Goal: Task Accomplishment & Management: Complete application form

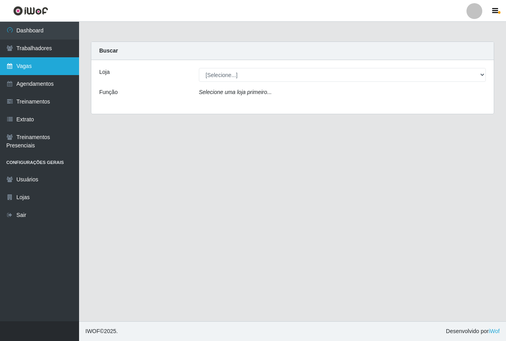
click at [40, 70] on link "Vagas" at bounding box center [39, 66] width 79 height 18
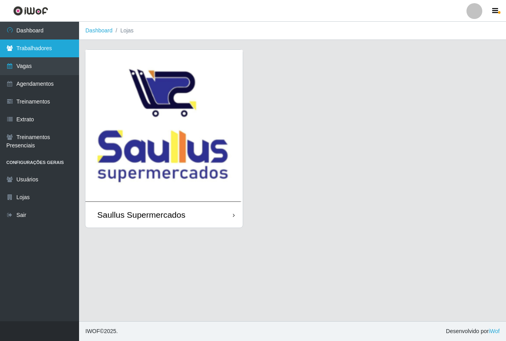
click at [42, 47] on link "Trabalhadores" at bounding box center [39, 49] width 79 height 18
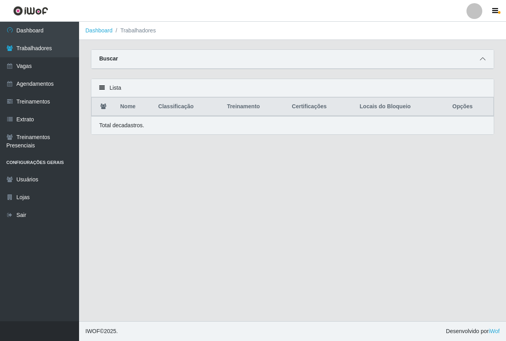
click at [482, 58] on icon at bounding box center [483, 59] width 6 height 6
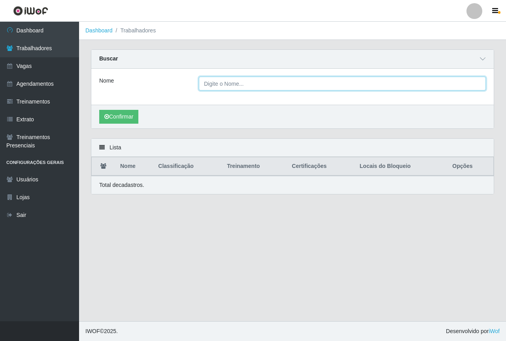
click at [227, 82] on input "Nome" at bounding box center [342, 84] width 287 height 14
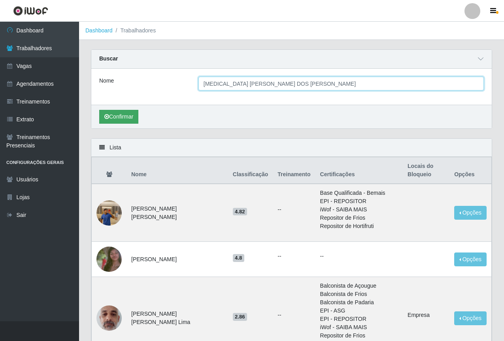
type input "YASMIN MARCELLE SOARES DOS SANTOS"
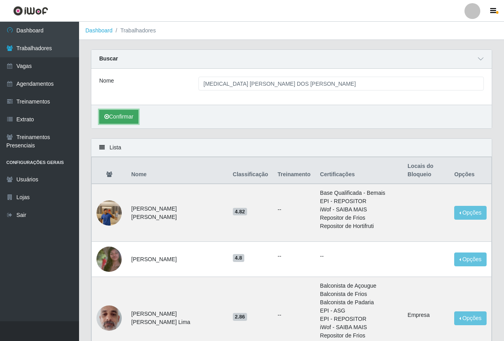
click at [121, 118] on button "Confirmar" at bounding box center [118, 117] width 39 height 14
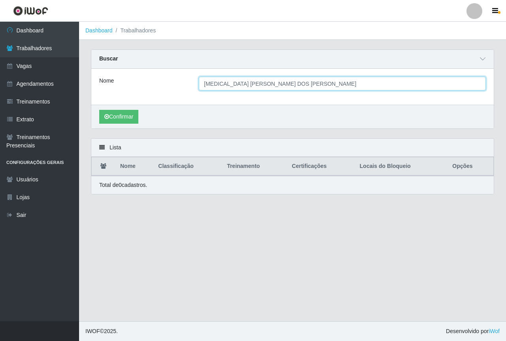
click at [331, 86] on input "YASMIN MARCELLE SOARES DOS SANTOS" at bounding box center [342, 84] width 287 height 14
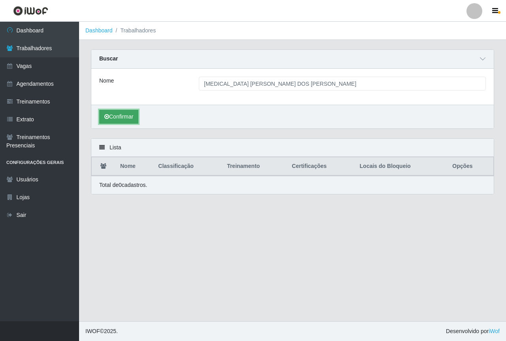
click at [120, 113] on button "Confirmar" at bounding box center [118, 117] width 39 height 14
click at [130, 119] on button "Confirmar" at bounding box center [118, 117] width 39 height 14
click at [106, 117] on icon "submit" at bounding box center [106, 117] width 5 height 6
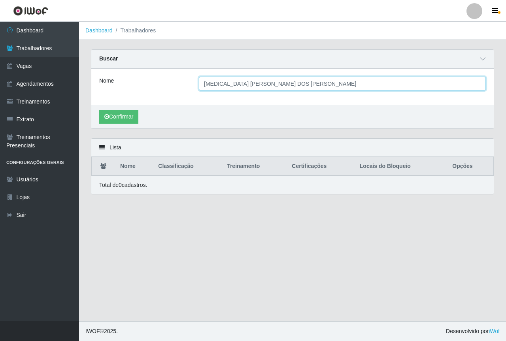
drag, startPoint x: 302, startPoint y: 87, endPoint x: 195, endPoint y: 72, distance: 107.8
click at [195, 72] on div "Nome YASMIN MARCELLE SOARES DOS SANTOS" at bounding box center [292, 87] width 403 height 36
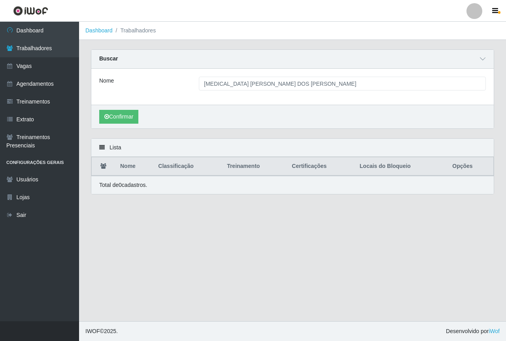
drag, startPoint x: 215, startPoint y: 82, endPoint x: 206, endPoint y: 93, distance: 14.1
click at [206, 93] on div "Nome YASMIN MARCELLE SOARES DOS SANTOS" at bounding box center [292, 87] width 403 height 36
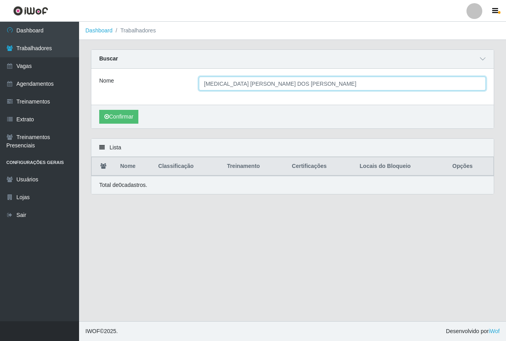
drag, startPoint x: 312, startPoint y: 85, endPoint x: 168, endPoint y: 85, distance: 144.4
click at [168, 85] on div "Nome YASMIN MARCELLE SOARES DOS SANTOS" at bounding box center [292, 84] width 399 height 14
type input "Y"
type input "yasmin marcelle soares dos santos"
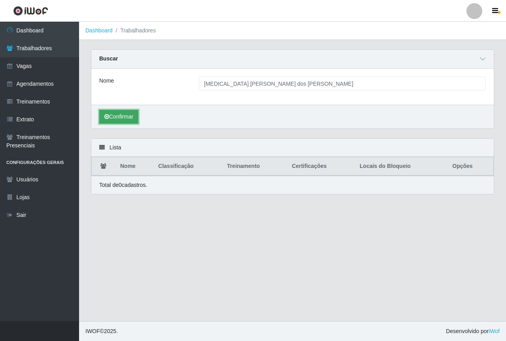
click at [117, 116] on button "Confirmar" at bounding box center [118, 117] width 39 height 14
click at [121, 115] on button "Confirmar" at bounding box center [118, 117] width 39 height 14
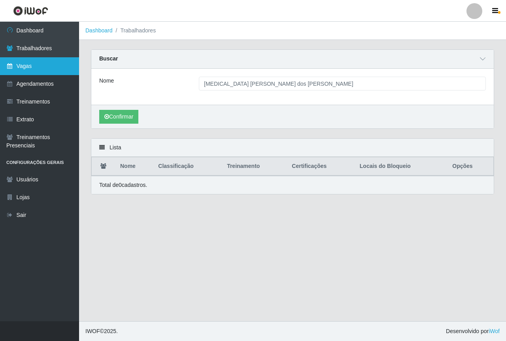
click at [42, 64] on link "Vagas" at bounding box center [39, 66] width 79 height 18
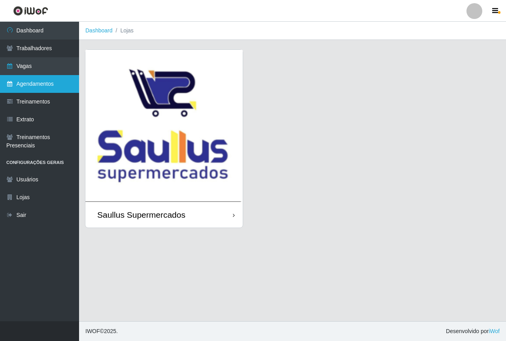
click at [49, 85] on link "Agendamentos" at bounding box center [39, 84] width 79 height 18
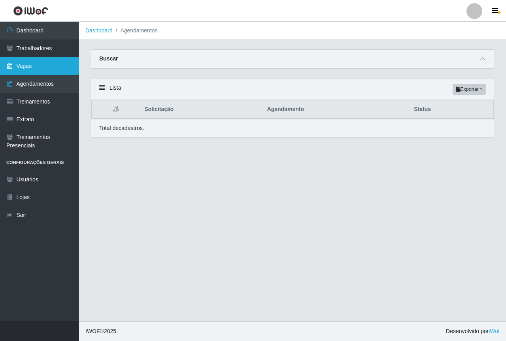
click at [40, 63] on link "Vagas" at bounding box center [39, 66] width 79 height 18
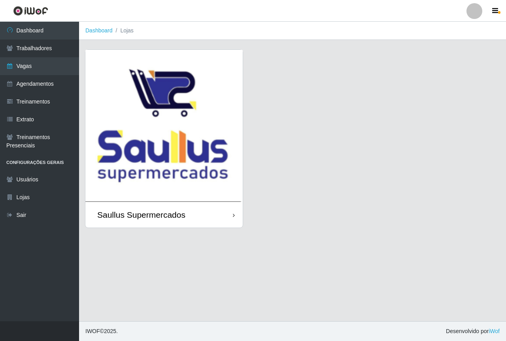
click at [138, 124] on img at bounding box center [163, 126] width 157 height 152
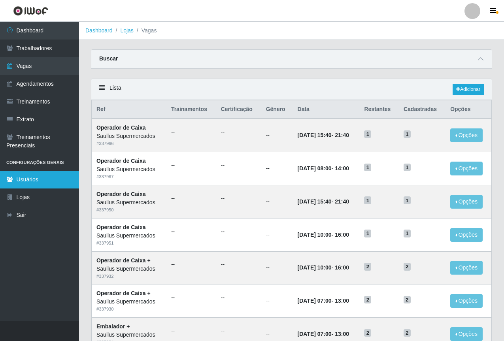
click at [37, 175] on link "Usuários" at bounding box center [39, 180] width 79 height 18
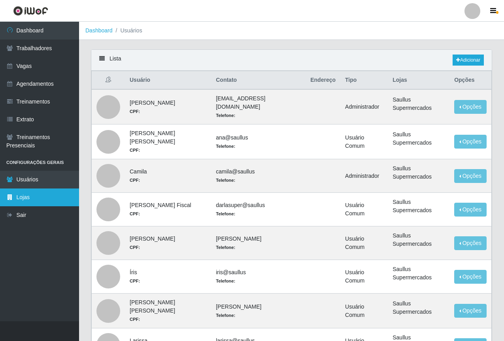
click at [34, 198] on link "Lojas" at bounding box center [39, 198] width 79 height 18
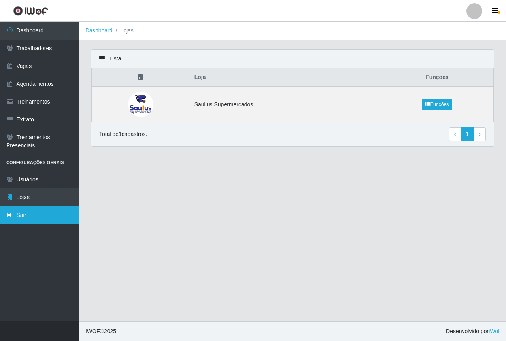
click at [35, 217] on link "Sair" at bounding box center [39, 215] width 79 height 18
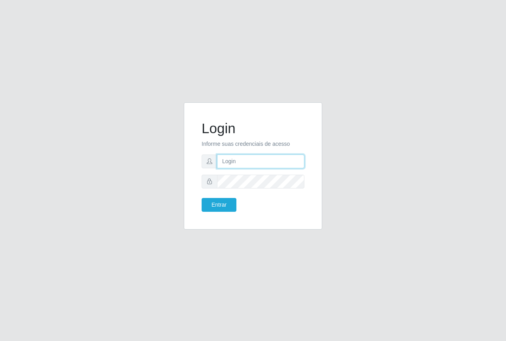
type input "sandra@saullus"
click at [221, 203] on button "Entrar" at bounding box center [219, 205] width 35 height 14
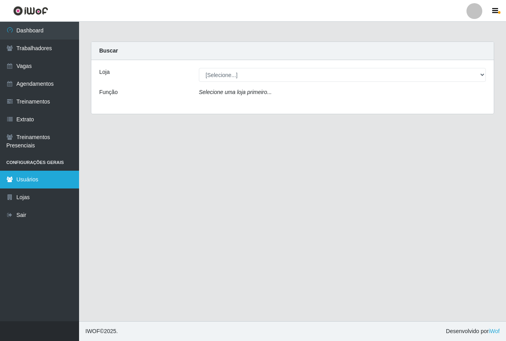
click at [51, 173] on link "Usuários" at bounding box center [39, 180] width 79 height 18
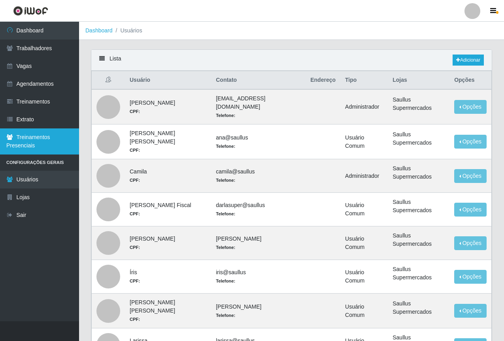
click at [35, 146] on link "Treinamentos Presenciais" at bounding box center [39, 142] width 79 height 26
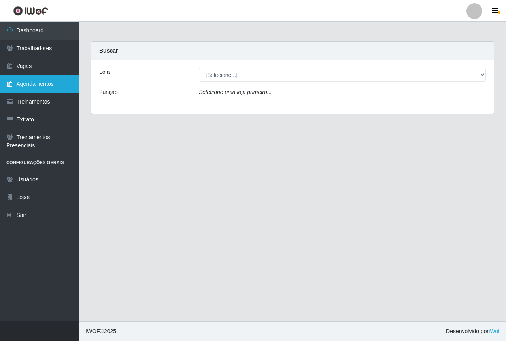
click at [41, 87] on link "Agendamentos" at bounding box center [39, 84] width 79 height 18
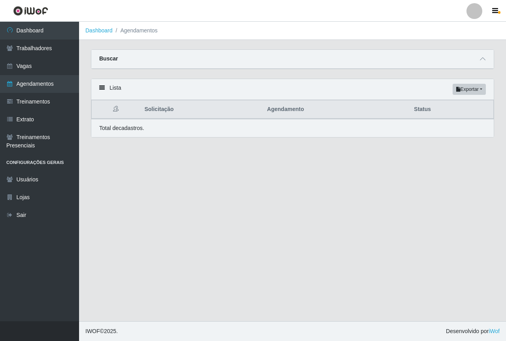
click at [128, 28] on li "Agendamentos" at bounding box center [135, 31] width 45 height 8
click at [129, 29] on li "Agendamentos" at bounding box center [135, 31] width 45 height 8
click at [485, 61] on icon at bounding box center [483, 59] width 6 height 6
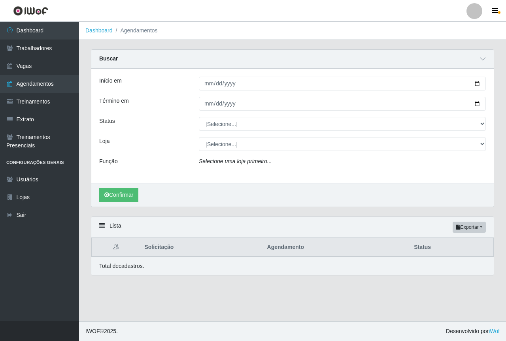
click at [393, 32] on ol "Dashboard Agendamentos" at bounding box center [292, 31] width 427 height 18
click at [494, 8] on icon "button" at bounding box center [495, 11] width 6 height 7
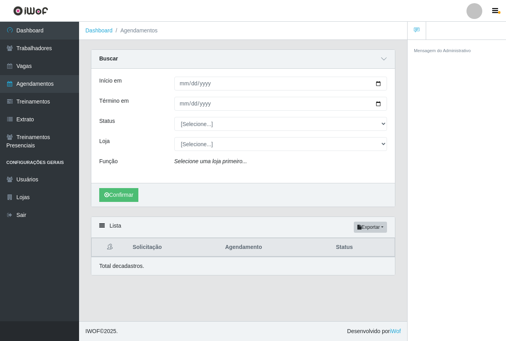
click at [324, 27] on ol "Dashboard Agendamentos" at bounding box center [243, 31] width 328 height 18
click at [328, 22] on ol "Dashboard Agendamentos" at bounding box center [243, 31] width 328 height 18
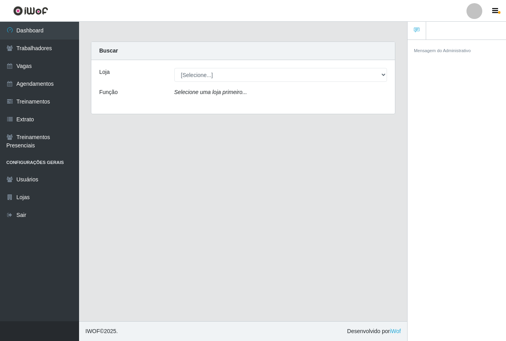
click at [434, 35] on ul at bounding box center [457, 31] width 98 height 18
click at [419, 27] on link at bounding box center [417, 31] width 19 height 18
click at [44, 89] on link "Agendamentos" at bounding box center [39, 84] width 79 height 18
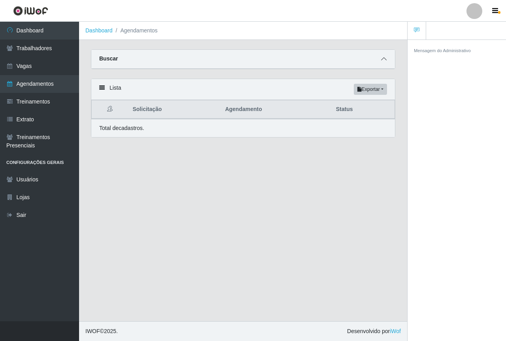
click at [383, 62] on icon at bounding box center [384, 59] width 6 height 6
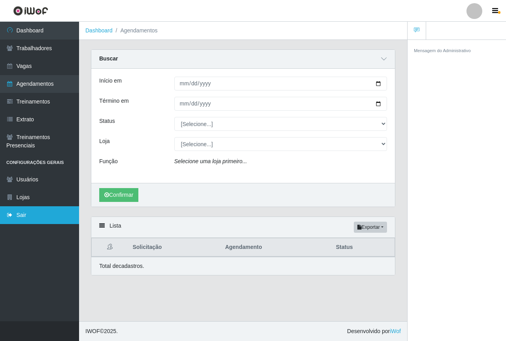
click at [68, 223] on link "Sair" at bounding box center [39, 215] width 79 height 18
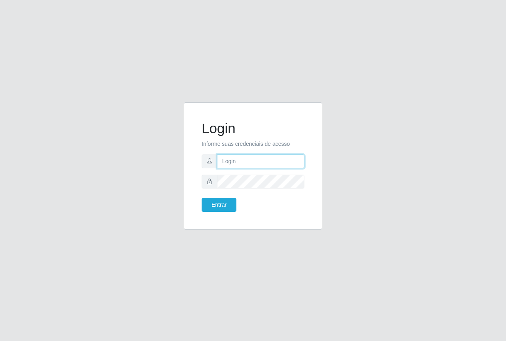
type input "sandra@saullus"
click at [226, 204] on button "Entrar" at bounding box center [219, 205] width 35 height 14
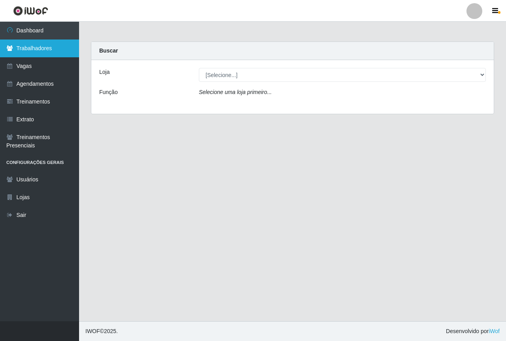
click at [38, 52] on link "Trabalhadores" at bounding box center [39, 49] width 79 height 18
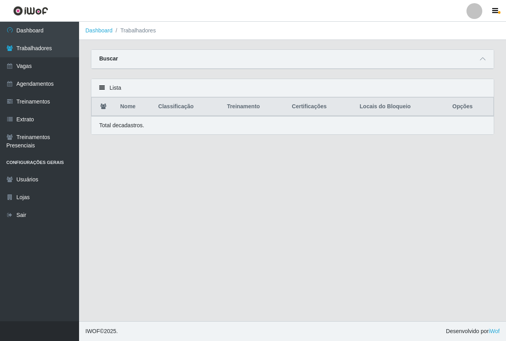
click at [401, 108] on th "Locais do Bloqueio" at bounding box center [401, 107] width 93 height 19
click at [461, 109] on th "Opções" at bounding box center [471, 107] width 46 height 19
click at [495, 12] on icon "button" at bounding box center [495, 11] width 6 height 7
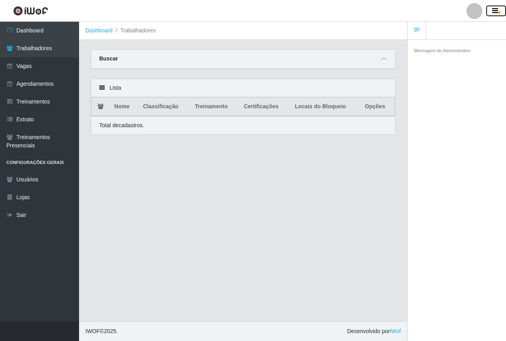
click at [495, 12] on icon "button" at bounding box center [495, 11] width 6 height 7
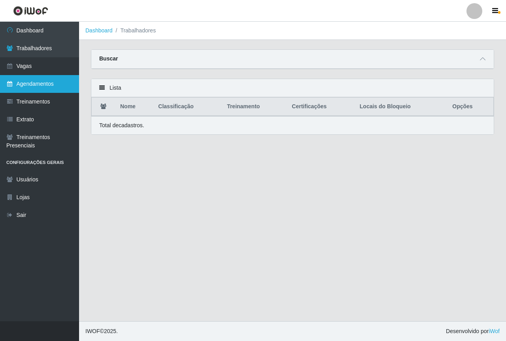
click at [53, 87] on link "Agendamentos" at bounding box center [39, 84] width 79 height 18
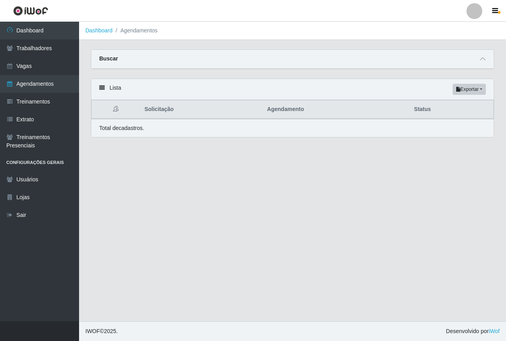
click at [287, 110] on th "Agendamento" at bounding box center [336, 109] width 147 height 19
drag, startPoint x: 160, startPoint y: 109, endPoint x: 136, endPoint y: 90, distance: 30.1
click at [159, 109] on th "Solicitação" at bounding box center [201, 109] width 123 height 19
click at [122, 33] on li "Agendamentos" at bounding box center [135, 31] width 45 height 8
click at [104, 66] on div "Buscar" at bounding box center [292, 59] width 403 height 19
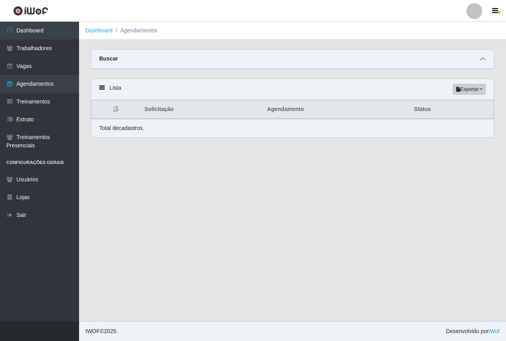
click at [483, 62] on icon at bounding box center [483, 59] width 6 height 6
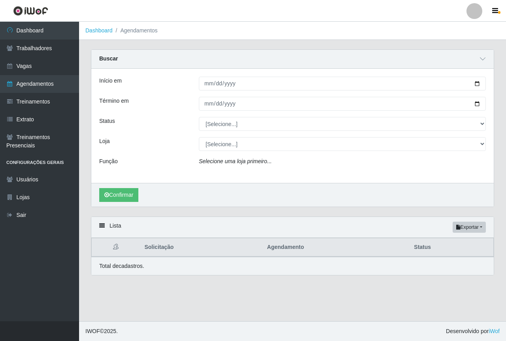
click at [161, 201] on div "Confirmar" at bounding box center [292, 195] width 403 height 24
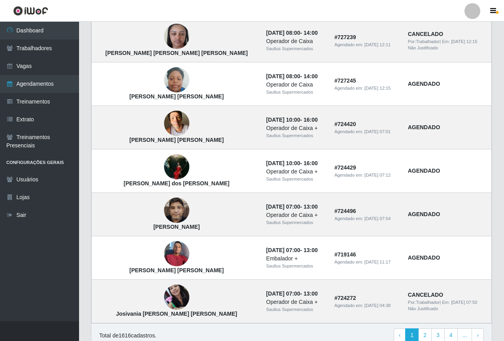
scroll to position [623, 0]
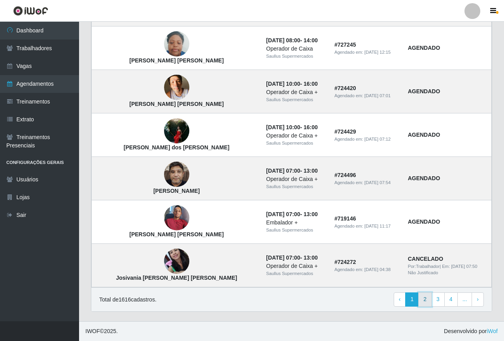
click at [428, 299] on link "2" at bounding box center [425, 300] width 13 height 14
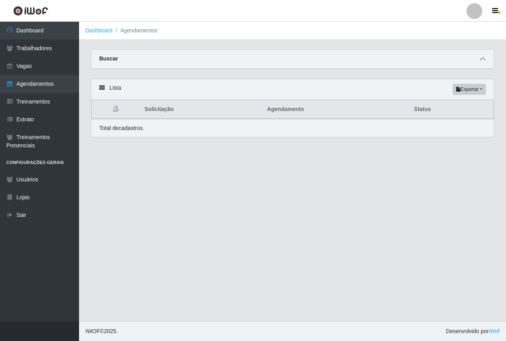
click at [479, 61] on span at bounding box center [482, 59] width 9 height 9
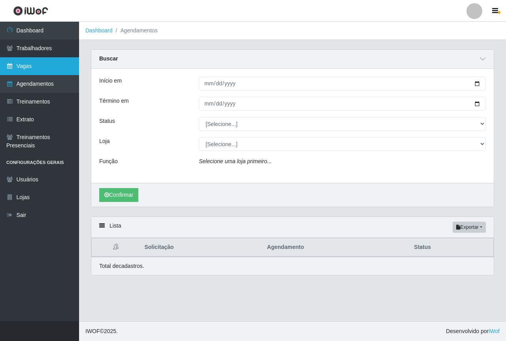
click at [27, 73] on link "Vagas" at bounding box center [39, 66] width 79 height 18
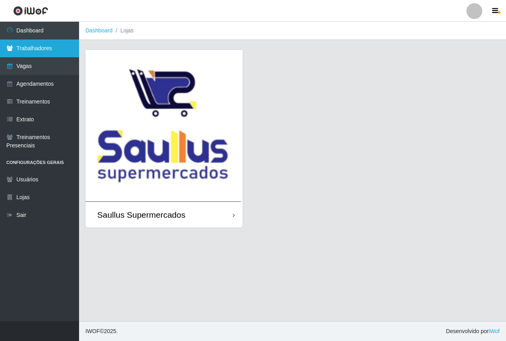
click at [28, 53] on link "Trabalhadores" at bounding box center [39, 49] width 79 height 18
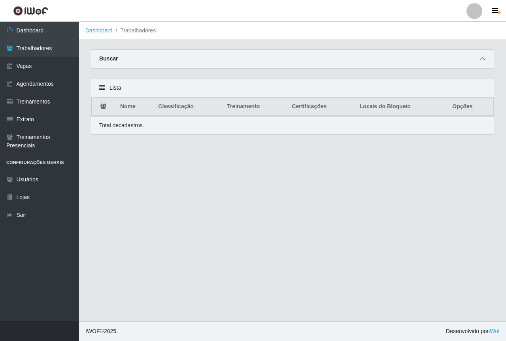
click at [481, 59] on icon at bounding box center [483, 59] width 6 height 6
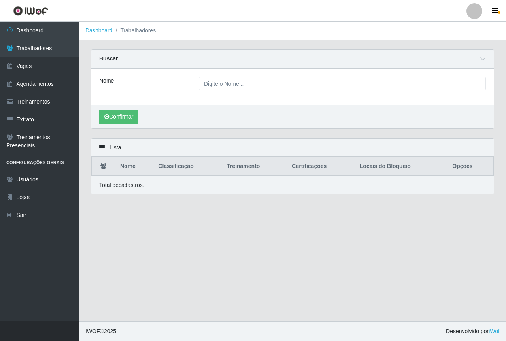
drag, startPoint x: 123, startPoint y: 171, endPoint x: 163, endPoint y: 170, distance: 39.6
click at [126, 170] on th "Nome" at bounding box center [135, 166] width 38 height 19
click at [165, 170] on th "Classificação" at bounding box center [187, 166] width 69 height 19
click at [235, 167] on th "Treinamento" at bounding box center [254, 166] width 65 height 19
click at [316, 167] on th "Certificações" at bounding box center [321, 166] width 68 height 19
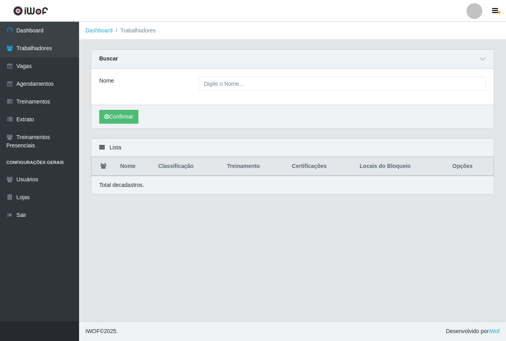
drag, startPoint x: 381, startPoint y: 166, endPoint x: 456, endPoint y: 166, distance: 74.8
click at [382, 166] on th "Locais do Bloqueio" at bounding box center [401, 166] width 93 height 19
click at [462, 166] on th "Opções" at bounding box center [471, 166] width 46 height 19
click at [488, 55] on div "Buscar" at bounding box center [292, 59] width 403 height 19
click at [485, 60] on icon at bounding box center [483, 59] width 6 height 6
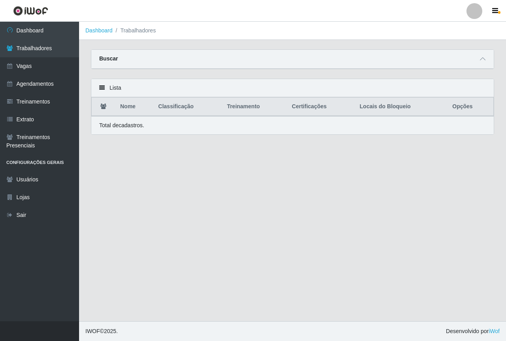
drag, startPoint x: 434, startPoint y: 180, endPoint x: 394, endPoint y: 172, distance: 40.7
click at [418, 177] on main "Dashboard Trabalhadores Carregando... Buscar Nome Confirmar Lista Nome Classifi…" at bounding box center [292, 172] width 427 height 300
click at [57, 84] on link "Agendamentos" at bounding box center [39, 84] width 79 height 18
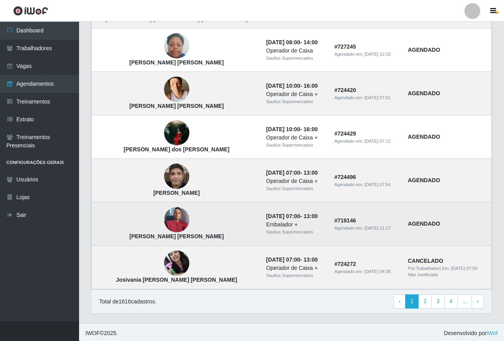
scroll to position [485, 0]
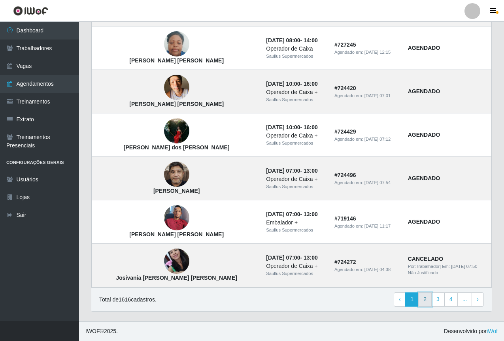
click at [423, 302] on link "2" at bounding box center [425, 300] width 13 height 14
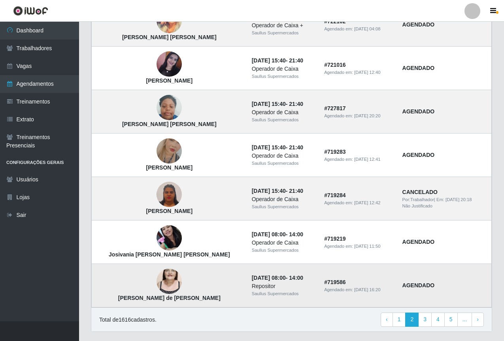
scroll to position [485, 0]
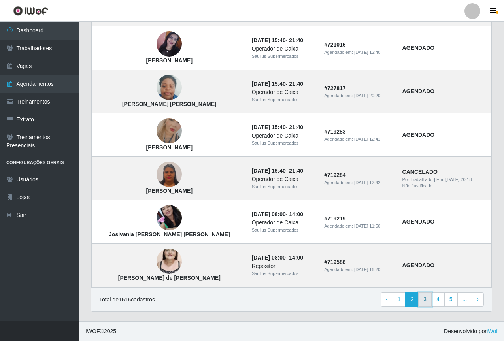
click at [427, 303] on link "3" at bounding box center [425, 300] width 13 height 14
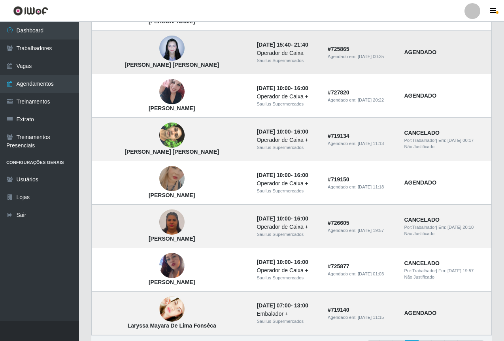
scroll to position [485, 0]
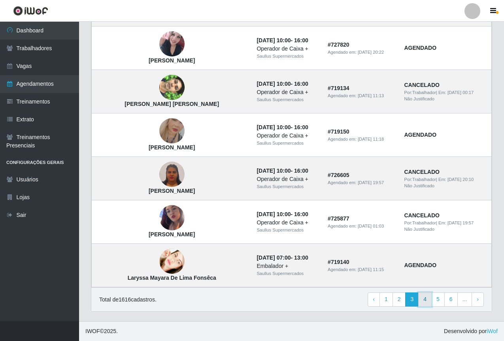
click at [425, 302] on link "4" at bounding box center [425, 300] width 13 height 14
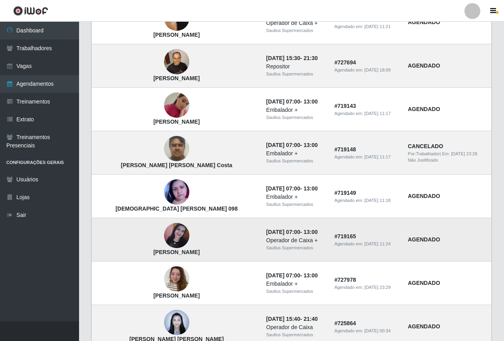
scroll to position [485, 0]
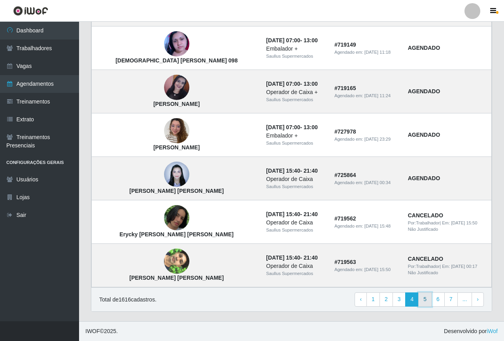
click at [424, 303] on link "5" at bounding box center [425, 300] width 13 height 14
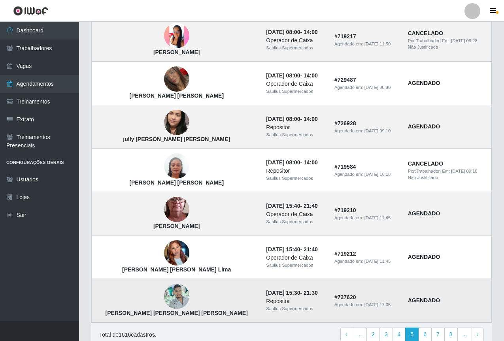
scroll to position [485, 0]
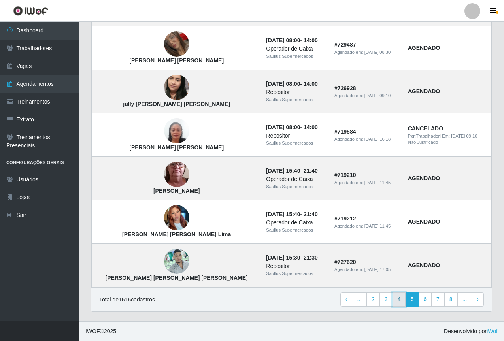
click at [403, 298] on link "4" at bounding box center [399, 300] width 13 height 14
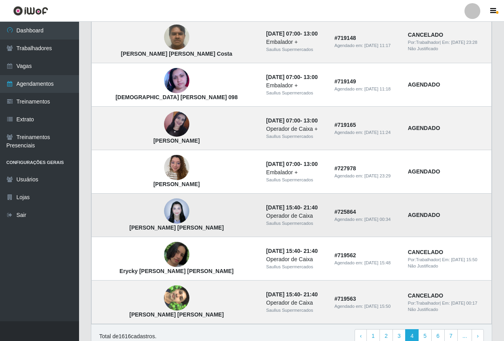
scroll to position [485, 0]
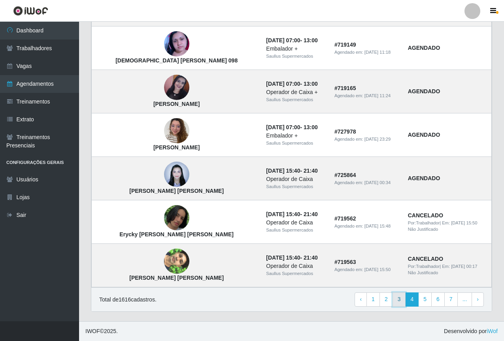
click at [403, 302] on link "3" at bounding box center [399, 300] width 13 height 14
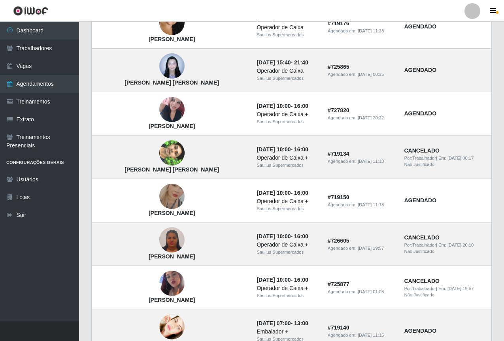
scroll to position [485, 0]
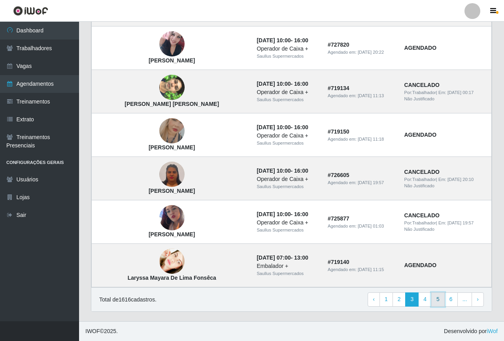
click at [438, 301] on link "5" at bounding box center [438, 300] width 13 height 14
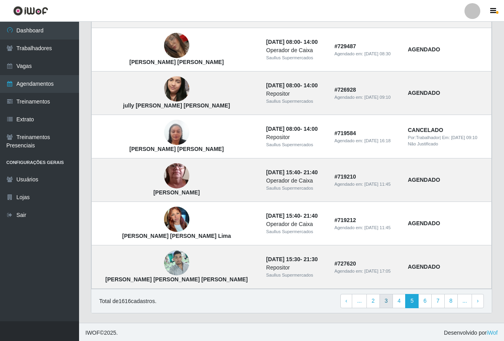
scroll to position [485, 0]
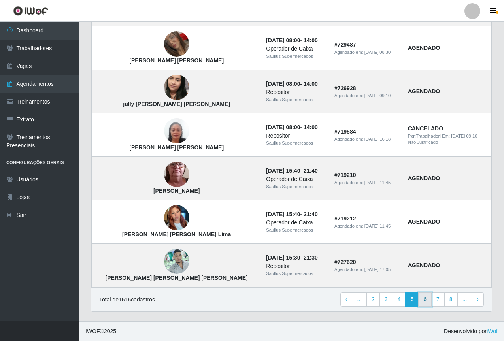
click at [422, 300] on link "6" at bounding box center [425, 300] width 13 height 14
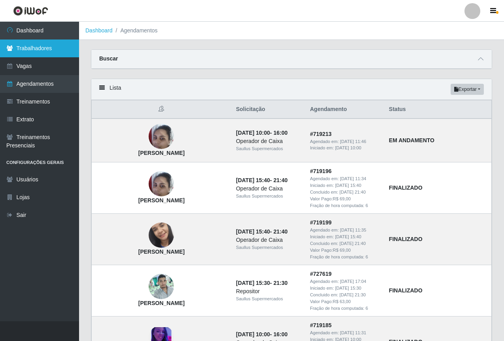
click at [51, 49] on link "Trabalhadores" at bounding box center [39, 49] width 79 height 18
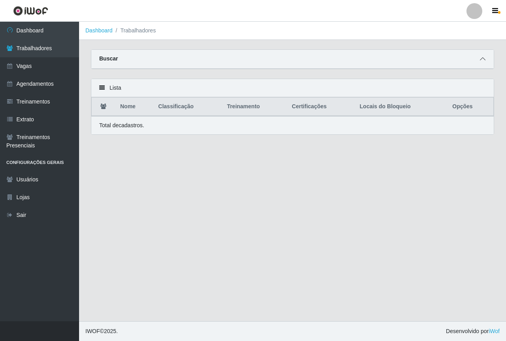
click at [485, 60] on icon at bounding box center [483, 59] width 6 height 6
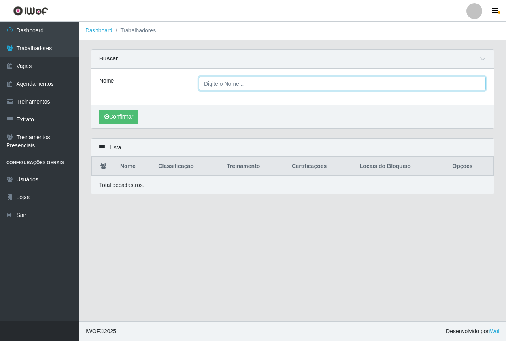
click at [217, 83] on input "Nome" at bounding box center [342, 84] width 287 height 14
type input "JOSIELSON MORAIS ARAUJO"
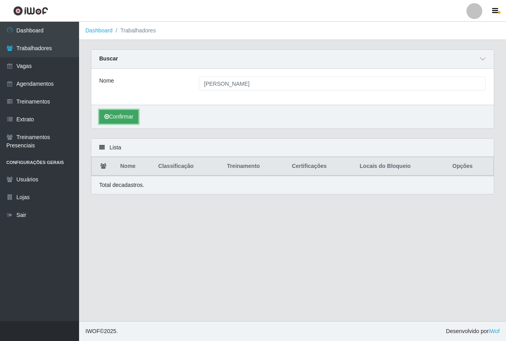
click at [120, 117] on button "Confirmar" at bounding box center [118, 117] width 39 height 14
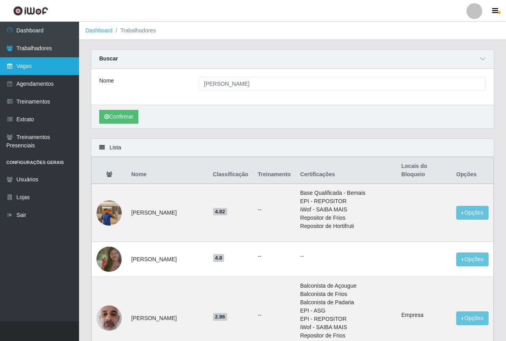
click at [40, 65] on link "Vagas" at bounding box center [39, 66] width 79 height 18
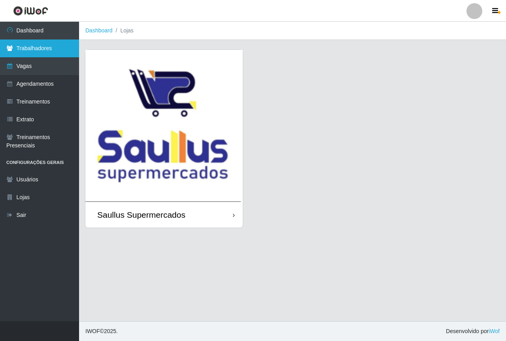
click at [43, 43] on link "Trabalhadores" at bounding box center [39, 49] width 79 height 18
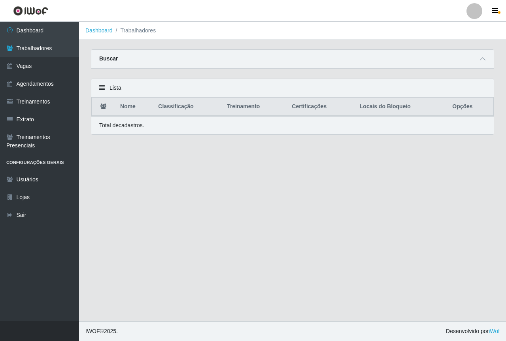
drag, startPoint x: 487, startPoint y: 61, endPoint x: 332, endPoint y: 82, distance: 156.5
click at [487, 61] on span at bounding box center [482, 59] width 9 height 9
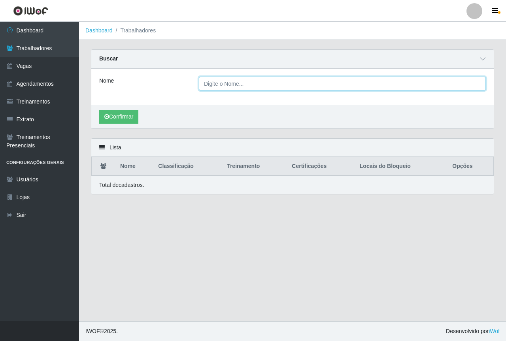
click at [244, 81] on input "Nome" at bounding box center [342, 84] width 287 height 14
type input "JOSIELSON MORAIS ARAUJO"
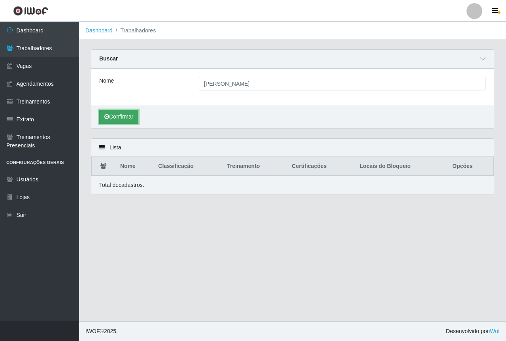
click at [133, 116] on button "Confirmar" at bounding box center [118, 117] width 39 height 14
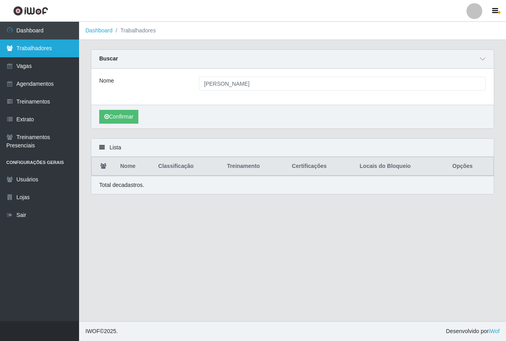
click at [34, 51] on link "Trabalhadores" at bounding box center [39, 49] width 79 height 18
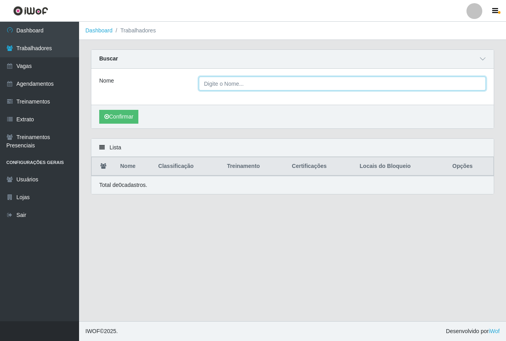
click at [229, 80] on input "Nome" at bounding box center [342, 84] width 287 height 14
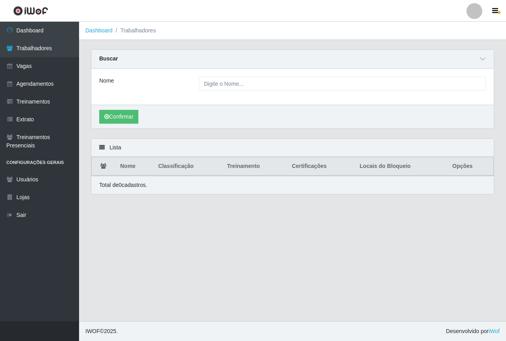
click at [212, 116] on div "Confirmar" at bounding box center [292, 117] width 403 height 24
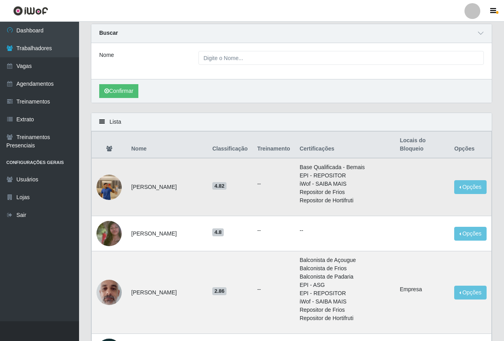
scroll to position [40, 0]
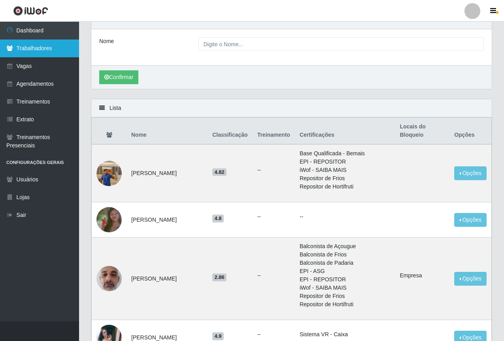
click at [49, 48] on link "Trabalhadores" at bounding box center [39, 49] width 79 height 18
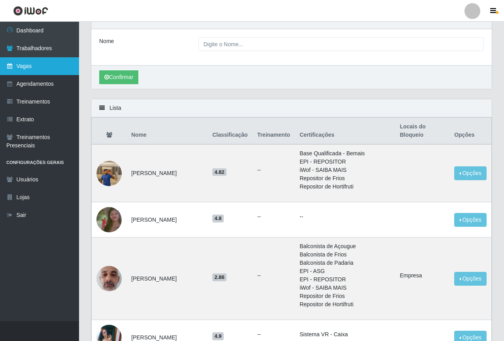
click at [49, 68] on link "Vagas" at bounding box center [39, 66] width 79 height 18
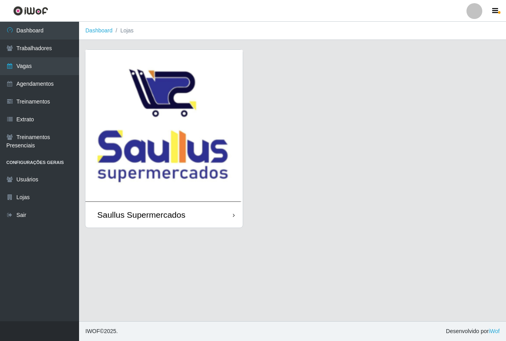
click at [180, 143] on img at bounding box center [163, 126] width 157 height 152
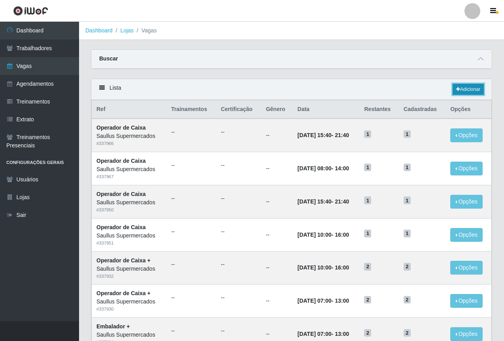
click at [466, 92] on link "Adicionar" at bounding box center [468, 89] width 31 height 11
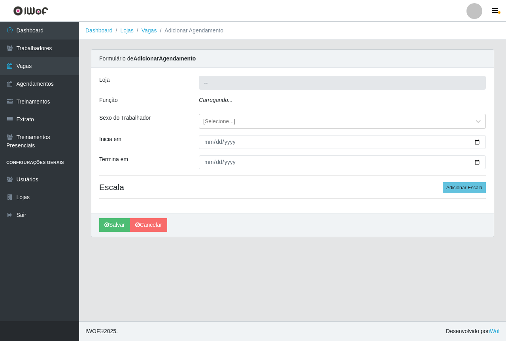
type input "Saullus Supermercados"
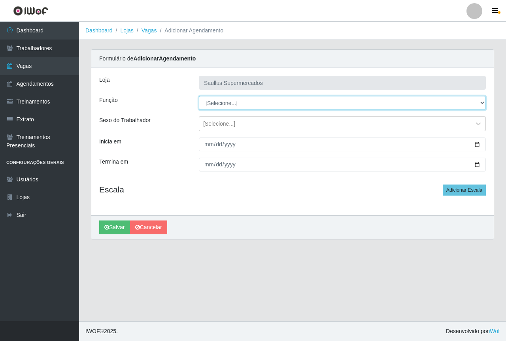
click at [239, 100] on select "[Selecione...] ASG ASG + ASG ++ Balconista de Açougue Balconista de Açougue + B…" at bounding box center [342, 103] width 287 height 14
select select "115"
click at [199, 96] on select "[Selecione...] ASG ASG + ASG ++ Balconista de Açougue Balconista de Açougue + B…" at bounding box center [342, 103] width 287 height 14
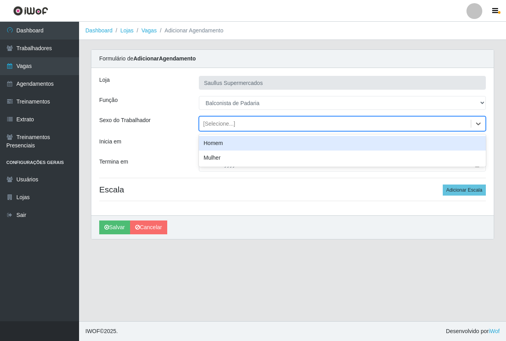
click at [220, 125] on div "[Selecione...]" at bounding box center [219, 124] width 32 height 8
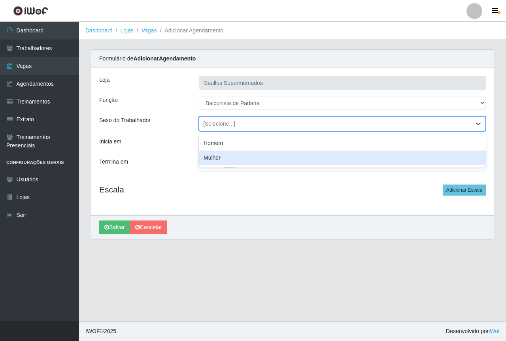
click at [207, 158] on div "Mulher" at bounding box center [342, 158] width 287 height 15
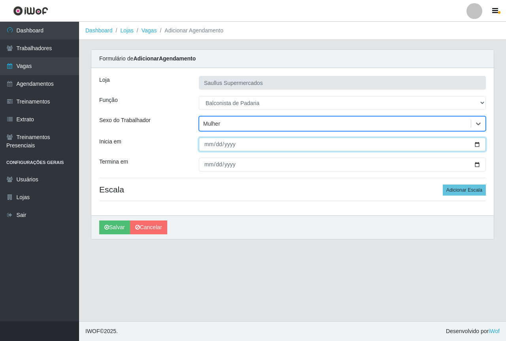
click at [206, 146] on input "Inicia em" at bounding box center [342, 145] width 287 height 14
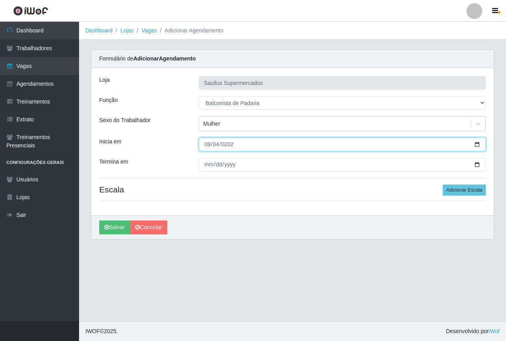
type input "2025-09-04"
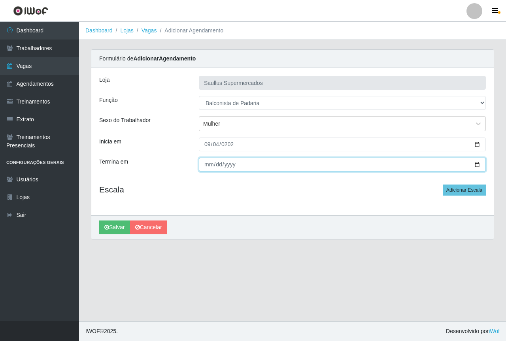
click at [209, 168] on input "Termina em" at bounding box center [342, 165] width 287 height 14
type input "2025-09-04"
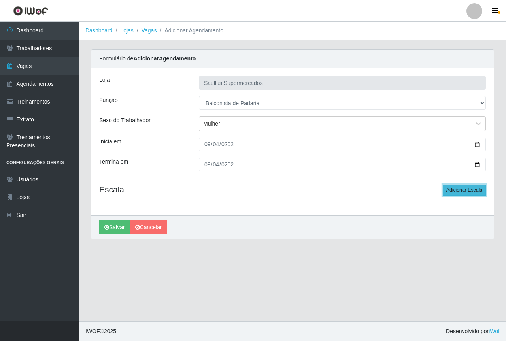
click at [453, 192] on button "Adicionar Escala" at bounding box center [464, 190] width 43 height 11
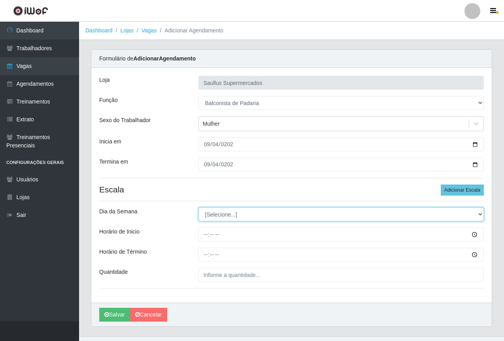
click at [328, 217] on select "[Selecione...] Segunda Terça Quarta Quinta Sexta Sábado Domingo" at bounding box center [342, 215] width 286 height 14
select select "4"
click at [199, 208] on select "[Selecione...] Segunda Terça Quarta Quinta Sexta Sábado Domingo" at bounding box center [342, 215] width 286 height 14
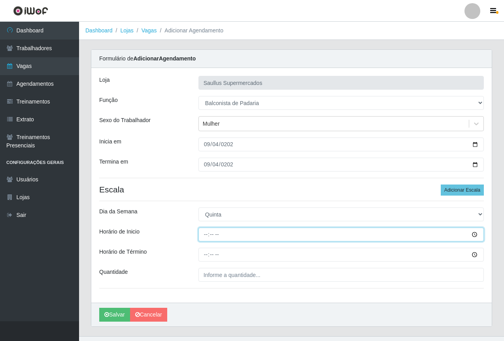
click at [203, 233] on input "Horário de Inicio" at bounding box center [342, 235] width 286 height 14
type input "07:00"
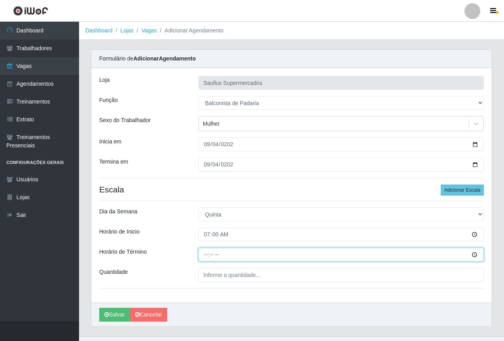
click at [207, 259] on input "Horário de Término" at bounding box center [342, 255] width 286 height 14
type input "13:00"
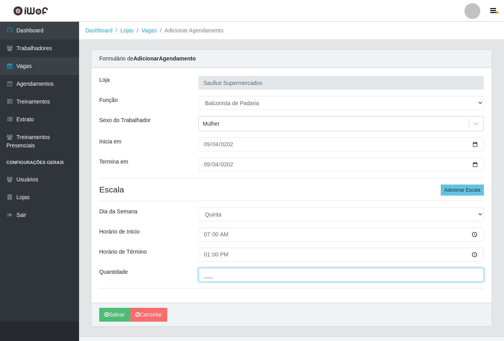
drag, startPoint x: 234, startPoint y: 275, endPoint x: 251, endPoint y: 281, distance: 18.1
click at [234, 275] on input "___" at bounding box center [342, 275] width 286 height 14
type input "1__"
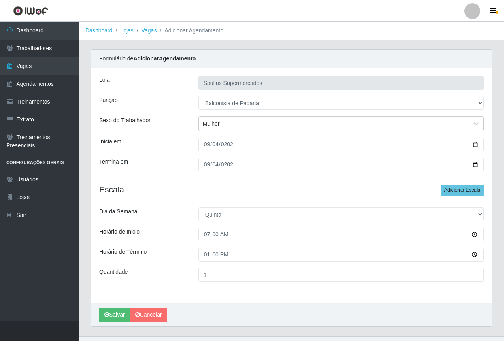
click at [305, 295] on div "Loja Saullus Supermercados Função [Selecione...] ASG ASG + ASG ++ Balconista de…" at bounding box center [291, 185] width 401 height 235
click at [182, 190] on h4 "Escala Adicionar Escala" at bounding box center [291, 190] width 385 height 10
click at [175, 185] on h4 "Escala Adicionar Escala" at bounding box center [291, 190] width 385 height 10
click at [114, 316] on button "Salvar" at bounding box center [114, 315] width 31 height 14
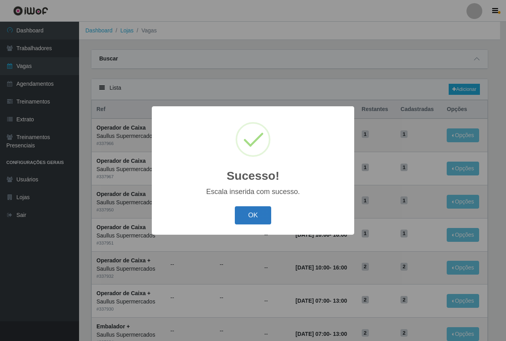
click at [245, 220] on button "OK" at bounding box center [253, 215] width 37 height 19
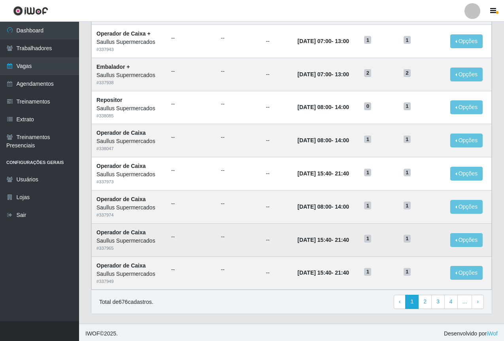
scroll to position [329, 0]
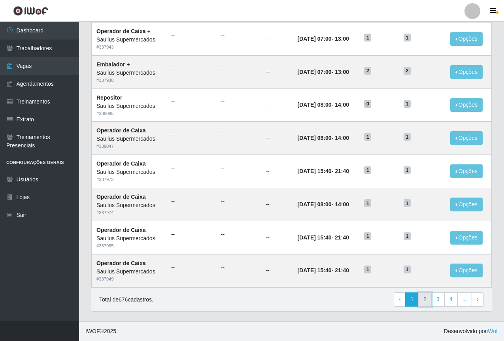
click at [425, 299] on link "2" at bounding box center [425, 300] width 13 height 14
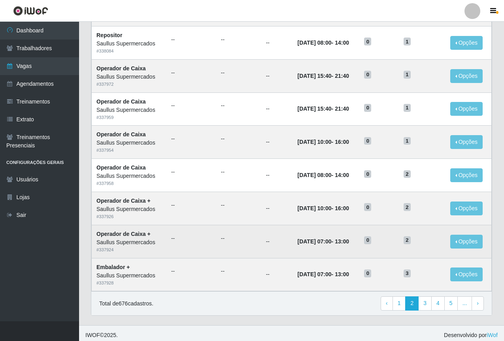
scroll to position [329, 0]
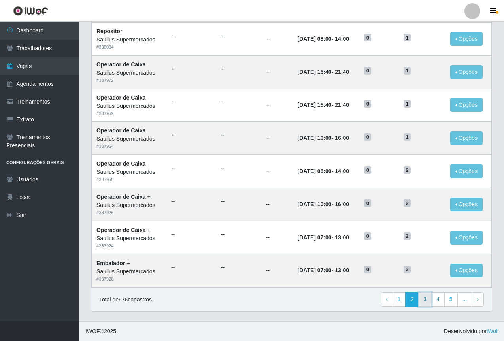
click at [429, 299] on link "3" at bounding box center [425, 300] width 13 height 14
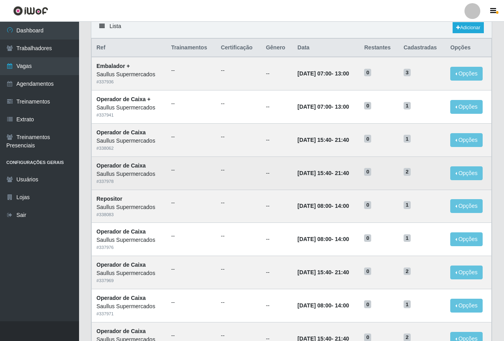
scroll to position [316, 0]
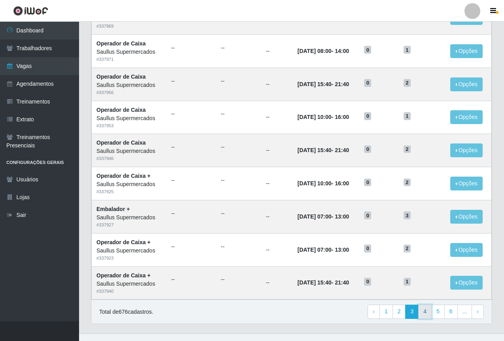
click at [426, 316] on link "4" at bounding box center [425, 312] width 13 height 14
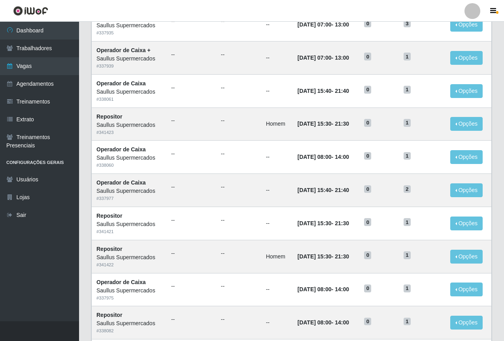
scroll to position [277, 0]
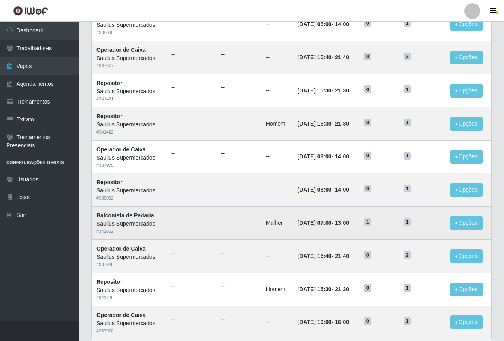
click at [388, 223] on h5 "1" at bounding box center [379, 222] width 30 height 8
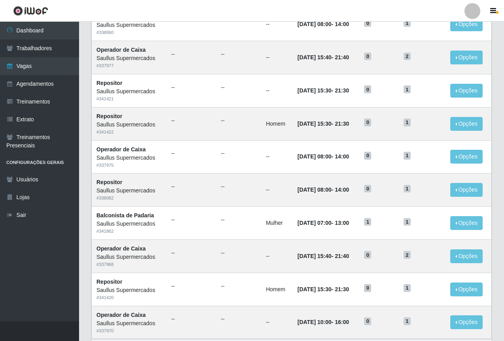
drag, startPoint x: 222, startPoint y: 16, endPoint x: 192, endPoint y: 0, distance: 34.3
click at [222, 16] on header "Perfil Alterar Senha Sair" at bounding box center [252, 11] width 504 height 22
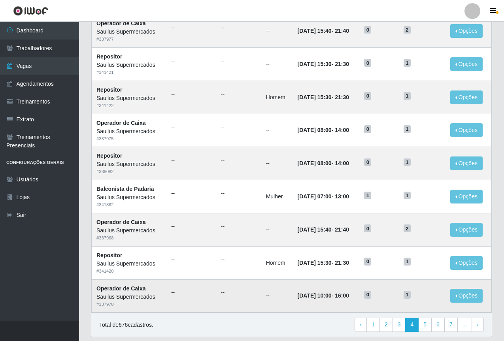
scroll to position [290, 0]
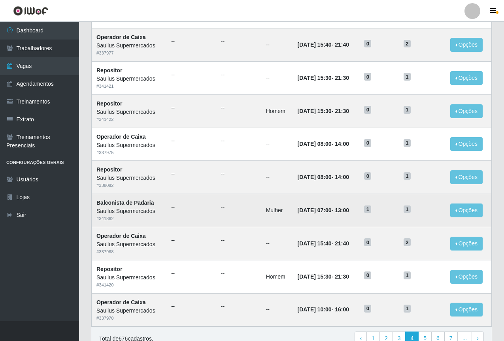
click at [399, 218] on td "1" at bounding box center [379, 210] width 39 height 33
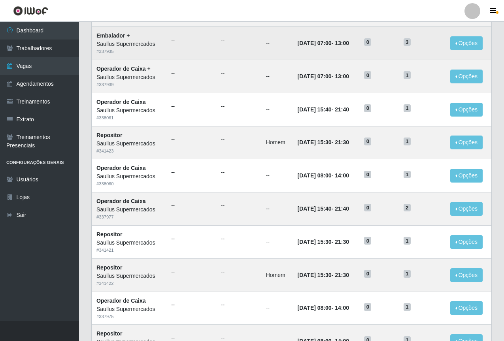
scroll to position [0, 0]
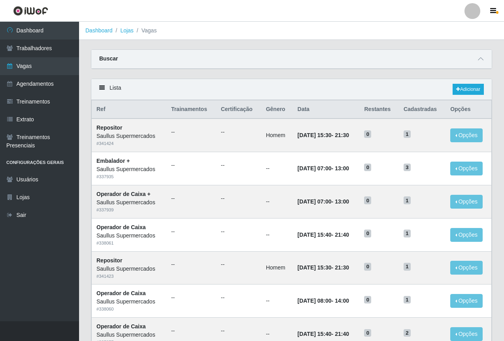
drag, startPoint x: 332, startPoint y: 32, endPoint x: 277, endPoint y: 0, distance: 63.1
click at [326, 27] on ol "Dashboard Lojas Vagas" at bounding box center [291, 31] width 425 height 18
